Goal: Book appointment/travel/reservation

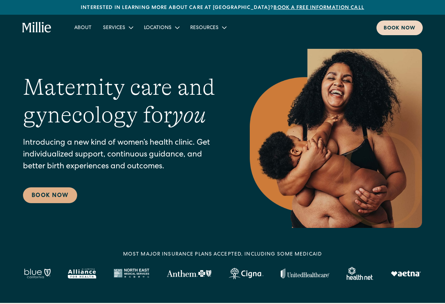
click at [390, 29] on div "Book now" at bounding box center [400, 29] width 32 height 8
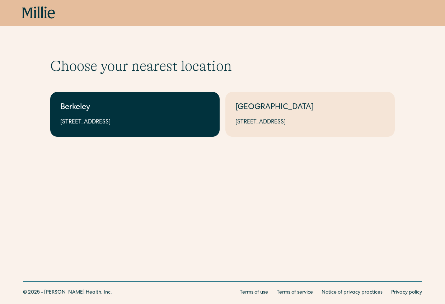
click at [87, 111] on div "Berkeley" at bounding box center [134, 108] width 149 height 12
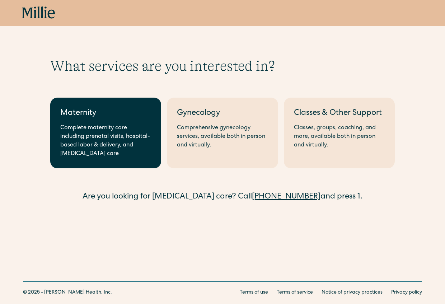
click at [109, 121] on link "Maternity Complete maternity care including prenatal visits, hospital-based lab…" at bounding box center [105, 133] width 111 height 71
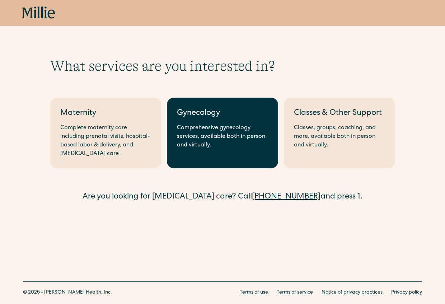
click at [210, 126] on div "Comprehensive gynecology services, available both in person and virtually." at bounding box center [222, 137] width 91 height 26
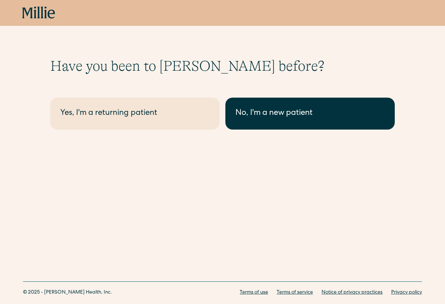
click at [274, 118] on div "No, I'm a new patient" at bounding box center [309, 114] width 149 height 12
click at [284, 116] on div "No, I'm a new patient" at bounding box center [309, 114] width 149 height 12
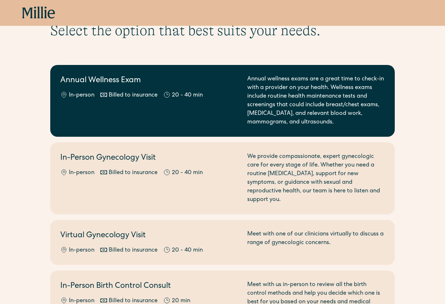
scroll to position [47, 0]
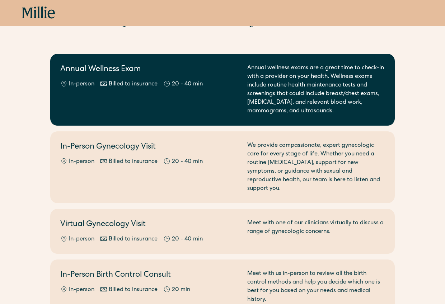
click at [212, 77] on div "Annual Wellness Exam In-person Billed to insurance 20 - 40 min" at bounding box center [149, 90] width 178 height 52
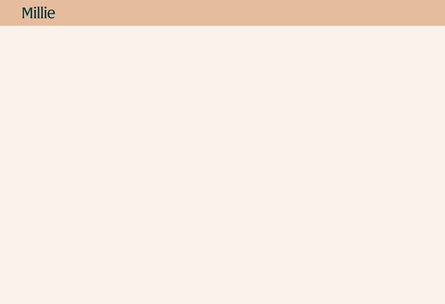
scroll to position [155, 0]
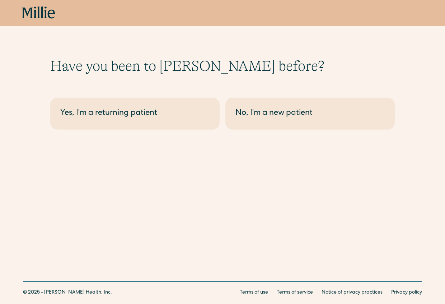
click at [268, 117] on div "No, I'm a new patient" at bounding box center [309, 114] width 149 height 12
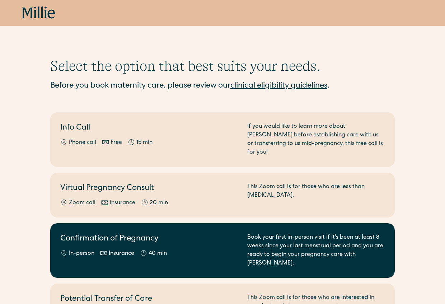
scroll to position [1, 0]
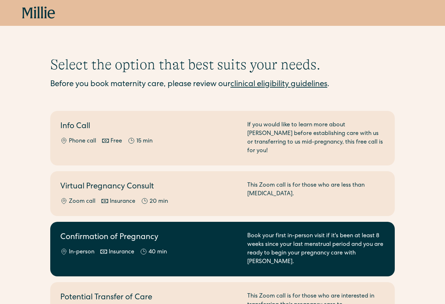
click at [212, 232] on h2 "Confirmation of Pregnancy" at bounding box center [149, 238] width 178 height 12
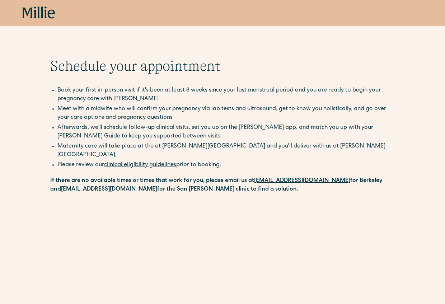
click at [39, 22] on div "Book now" at bounding box center [222, 13] width 445 height 26
click at [43, 15] on icon at bounding box center [38, 12] width 33 height 13
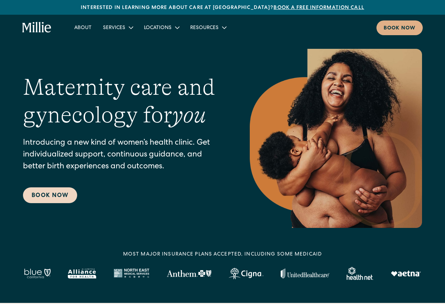
click at [38, 192] on link "Book Now" at bounding box center [50, 195] width 54 height 16
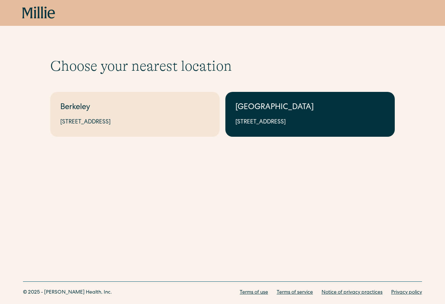
click at [247, 123] on div "[STREET_ADDRESS]" at bounding box center [309, 122] width 149 height 9
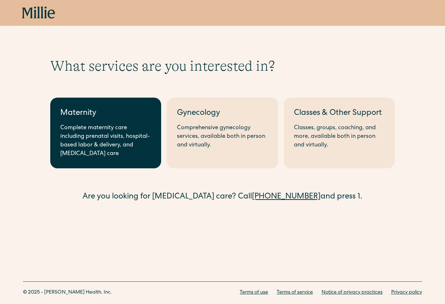
click at [78, 126] on div "Complete maternity care including prenatal visits, hospital-based labor & deliv…" at bounding box center [105, 141] width 91 height 34
click at [68, 115] on div "Maternity" at bounding box center [105, 114] width 91 height 12
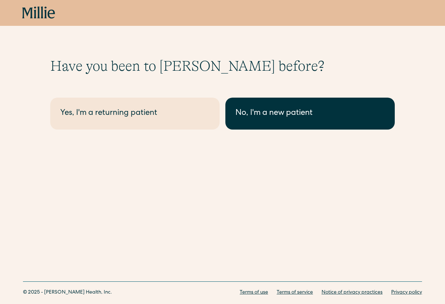
click at [336, 112] on div "No, I'm a new patient" at bounding box center [309, 114] width 149 height 12
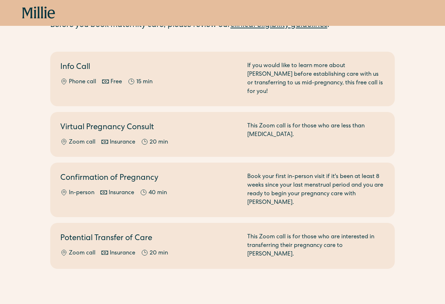
scroll to position [69, 0]
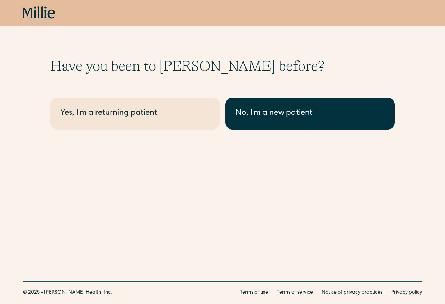
click at [306, 118] on div "No, I'm a new patient" at bounding box center [309, 114] width 149 height 12
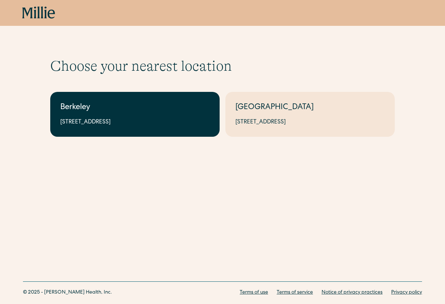
click at [122, 115] on link "Berkeley 2999 Regent St, Suite 524, Berkeley, CA 94705" at bounding box center [134, 114] width 169 height 45
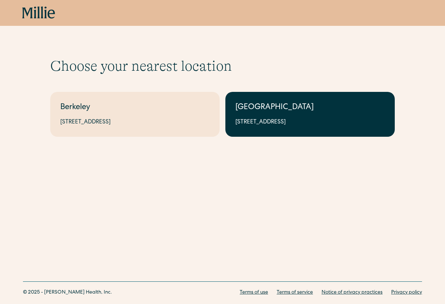
click at [287, 116] on link "South Bay 1471 Saratoga Ave, Suite 101, San Jose, CA 95129" at bounding box center [309, 114] width 169 height 45
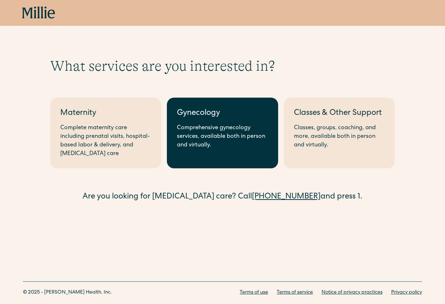
click at [187, 130] on div "Comprehensive gynecology services, available both in person and virtually." at bounding box center [222, 137] width 91 height 26
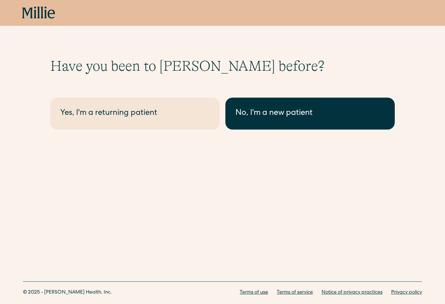
click at [264, 118] on div "No, I'm a new patient" at bounding box center [309, 114] width 149 height 12
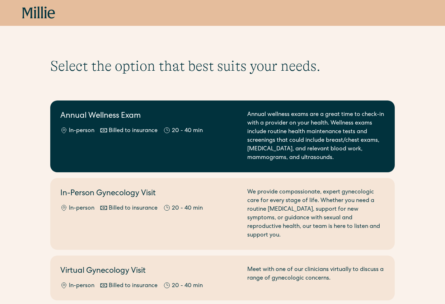
click at [187, 120] on h2 "Annual Wellness Exam" at bounding box center [149, 117] width 178 height 12
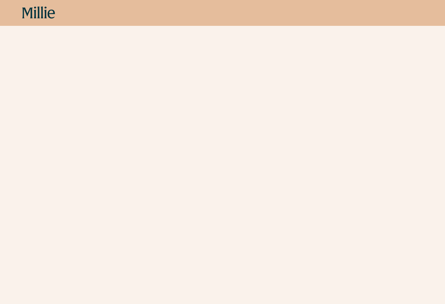
scroll to position [152, 0]
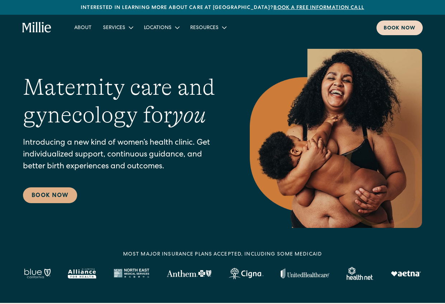
click at [387, 31] on div "Book now" at bounding box center [400, 29] width 32 height 8
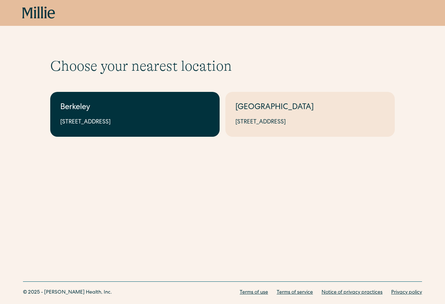
click at [151, 129] on link "Berkeley 2999 Regent St, Suite 524, Berkeley, CA 94705" at bounding box center [134, 114] width 169 height 45
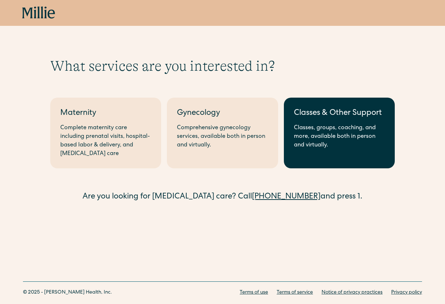
click at [368, 122] on link "Classes & Other Support Classes, groups, coaching, and more, available both in …" at bounding box center [339, 133] width 111 height 71
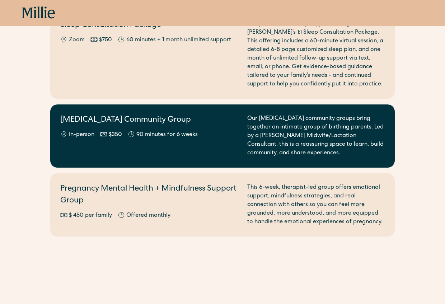
scroll to position [758, 0]
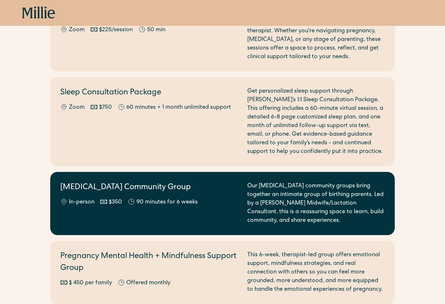
click at [230, 186] on div "Postpartum Community Group In-person $350 90 minutes for 6 weeks" at bounding box center [149, 203] width 178 height 43
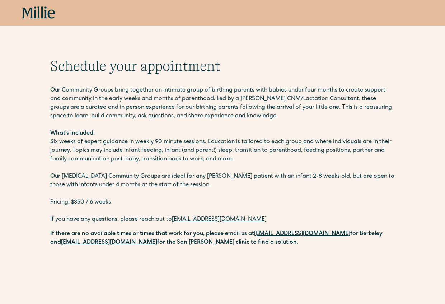
click at [206, 62] on h1 "Schedule your appointment" at bounding box center [222, 65] width 344 height 17
